Goal: Task Accomplishment & Management: Manage account settings

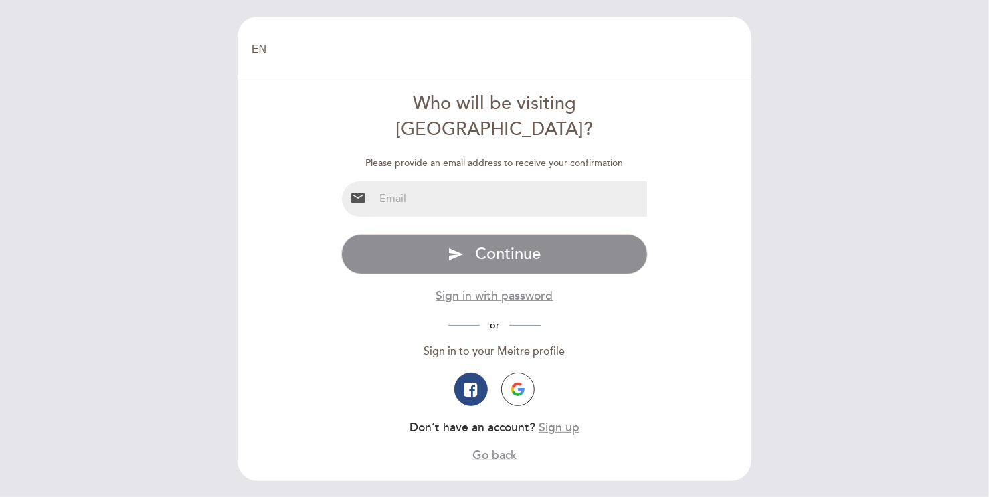
click at [456, 181] on input "email" at bounding box center [511, 198] width 274 height 35
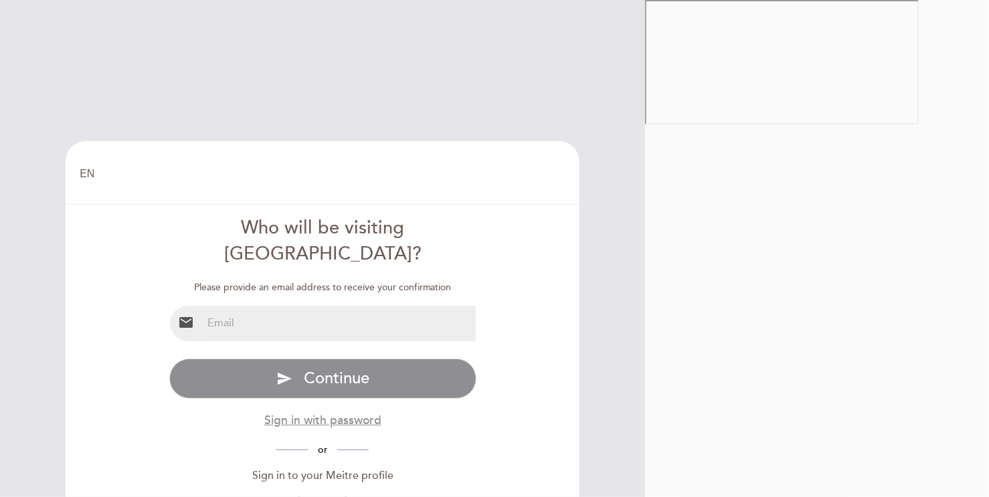
type input "[EMAIL_ADDRESS][DOMAIN_NAME]"
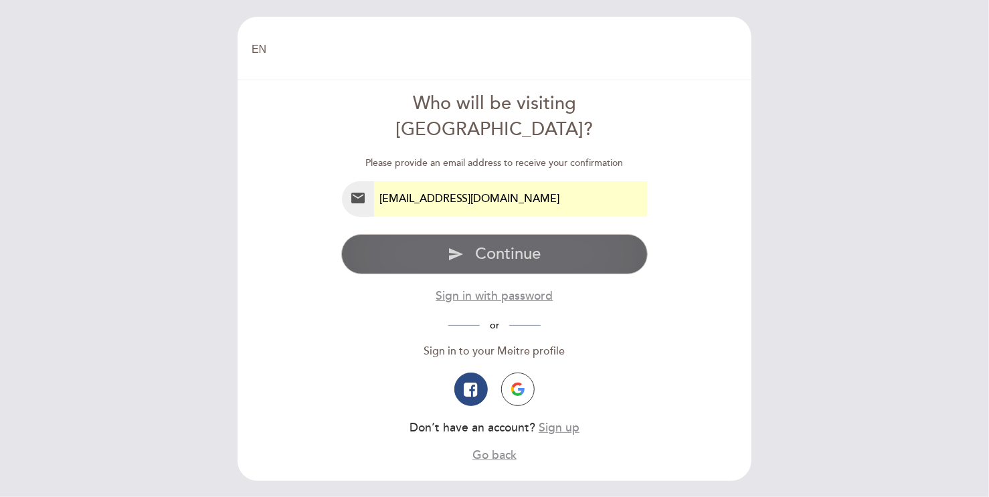
click at [499, 244] on span "Continue" at bounding box center [508, 253] width 66 height 19
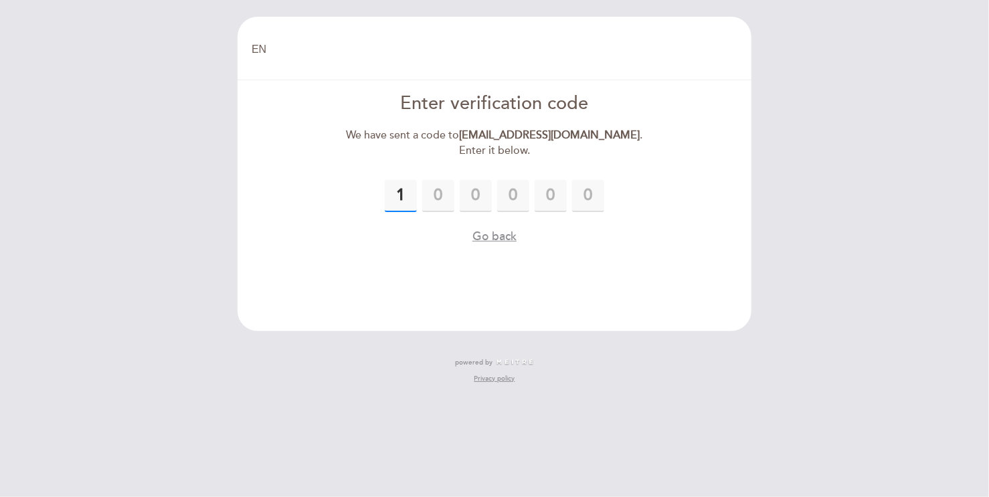
type input "1"
type input "2"
type input "7"
type input "3"
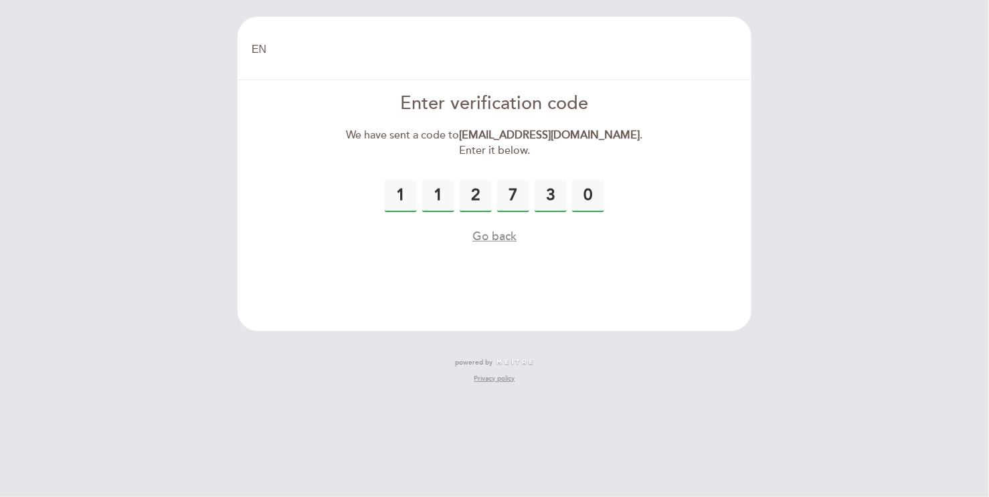
type input "0"
